Goal: Find specific page/section: Find specific page/section

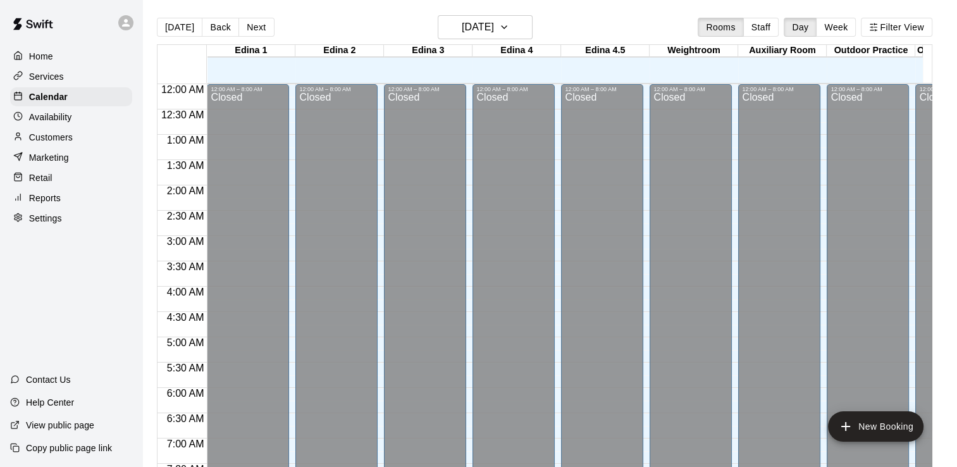
scroll to position [772, 0]
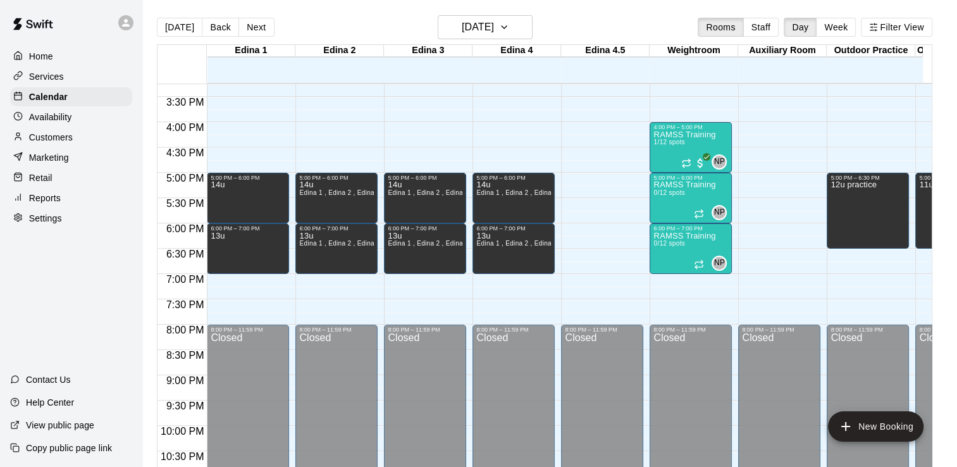
click at [63, 75] on div "Services" at bounding box center [71, 76] width 122 height 19
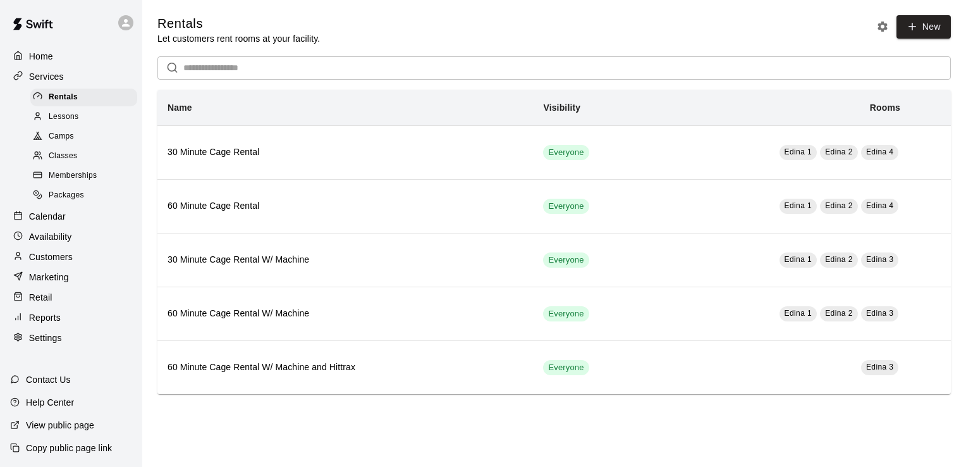
click at [81, 182] on span "Memberships" at bounding box center [73, 175] width 48 height 13
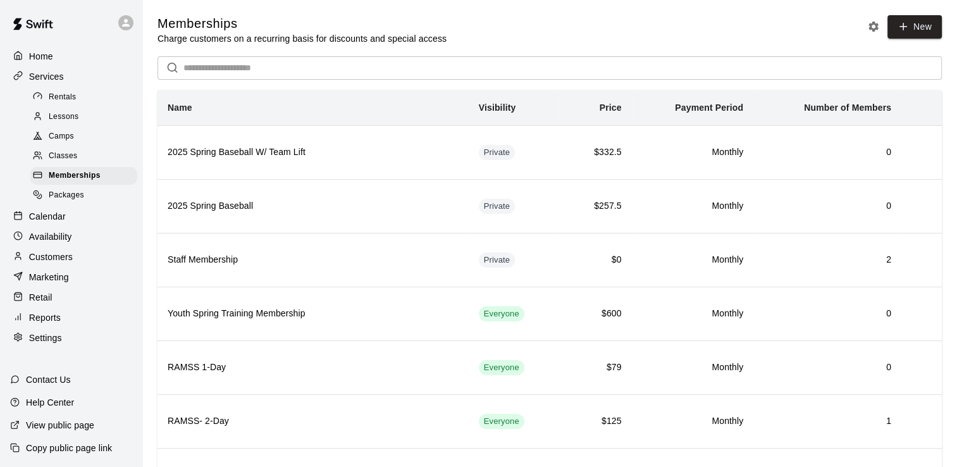
click at [51, 62] on p "Home" at bounding box center [41, 56] width 24 height 13
